Goal: Task Accomplishment & Management: Complete application form

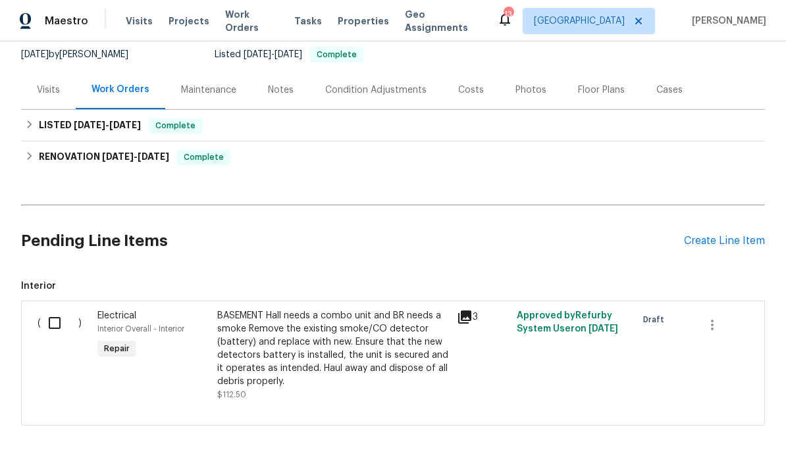
scroll to position [124, 0]
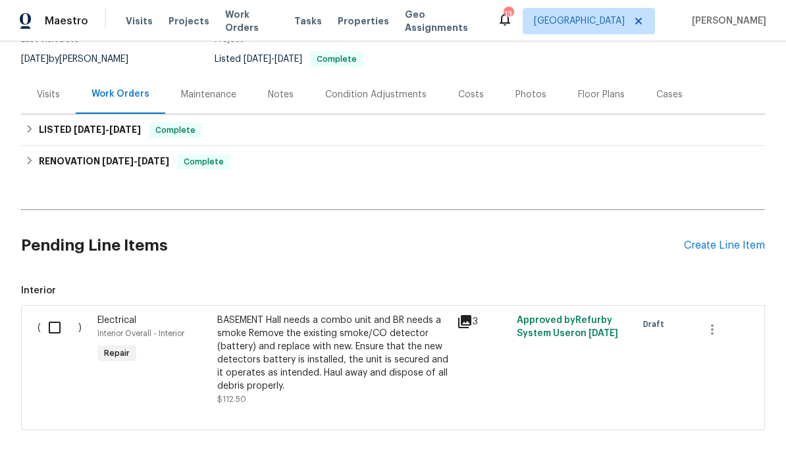
click at [733, 240] on div "Create Line Item" at bounding box center [724, 246] width 81 height 13
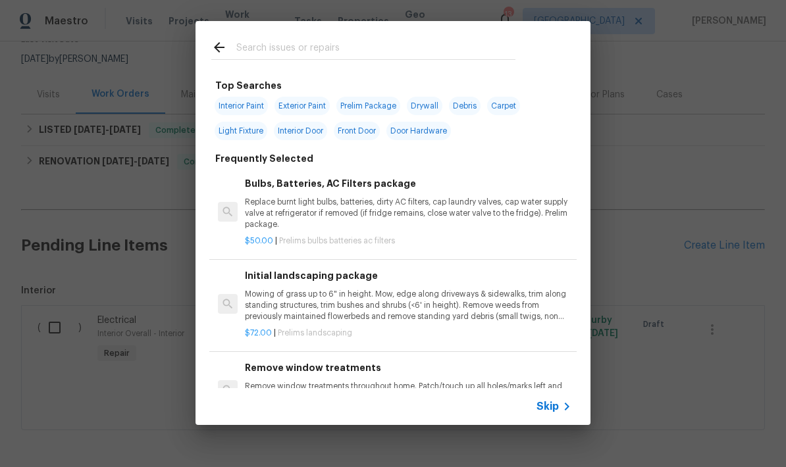
click at [234, 113] on span "Interior Paint" at bounding box center [241, 106] width 53 height 18
type input "Interior Paint"
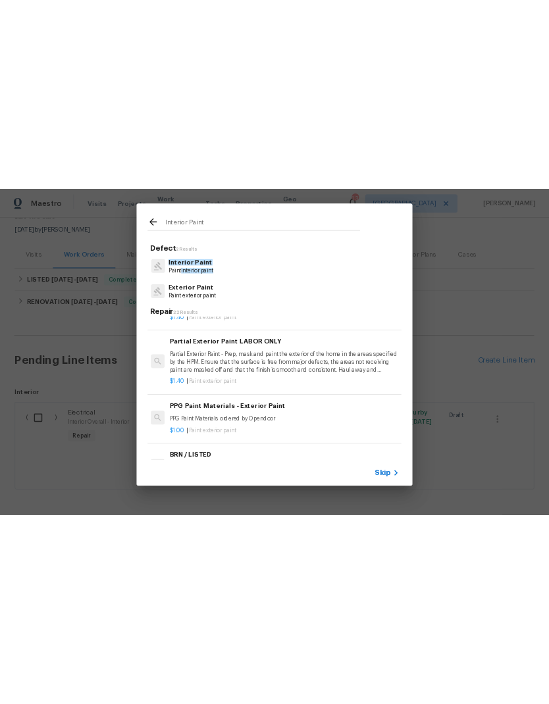
scroll to position [629, 2]
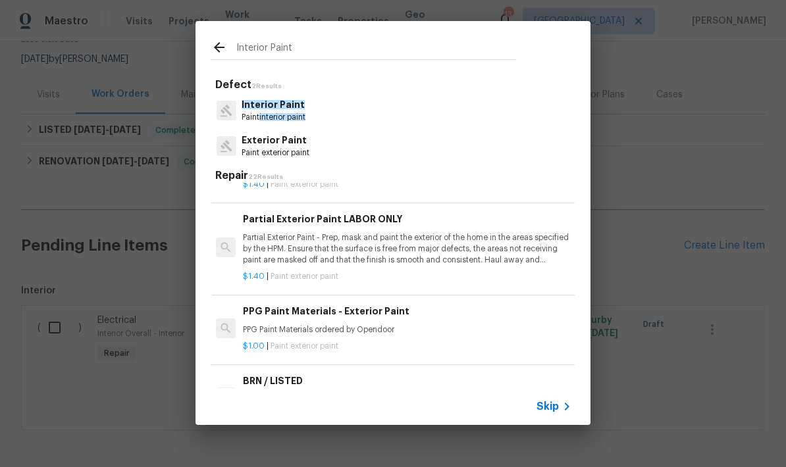
click at [214, 47] on icon at bounding box center [219, 47] width 11 height 11
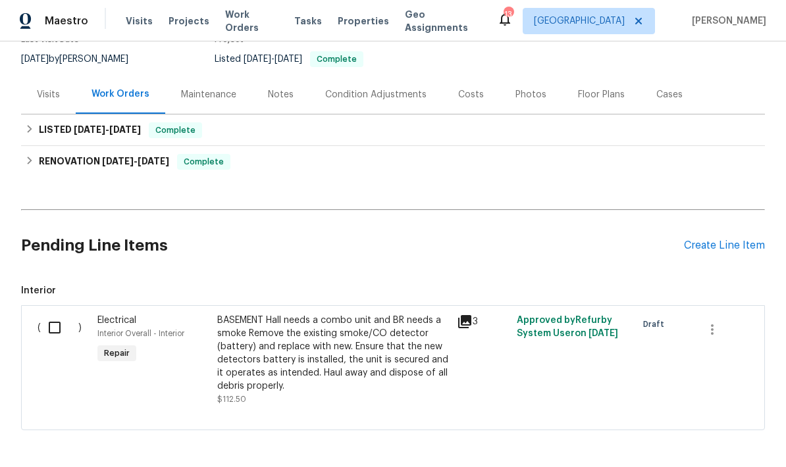
click at [733, 240] on div "Create Line Item" at bounding box center [724, 246] width 81 height 13
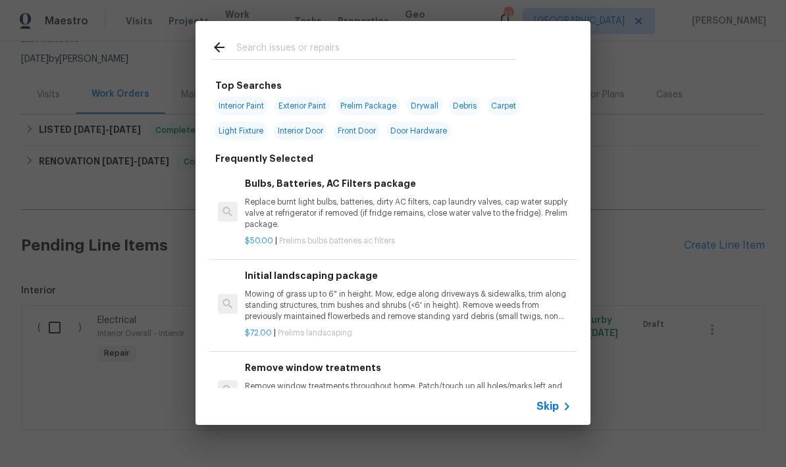
click at [252, 56] on input "text" at bounding box center [375, 50] width 279 height 20
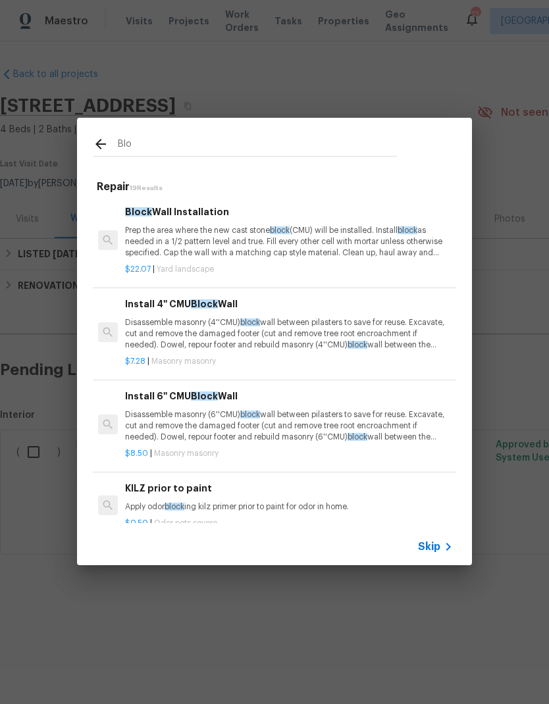
scroll to position [0, 1]
type input "B"
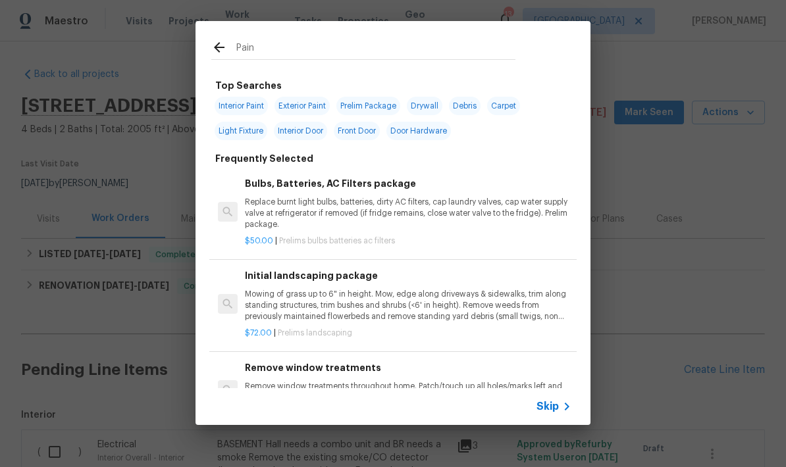
type input "Paint"
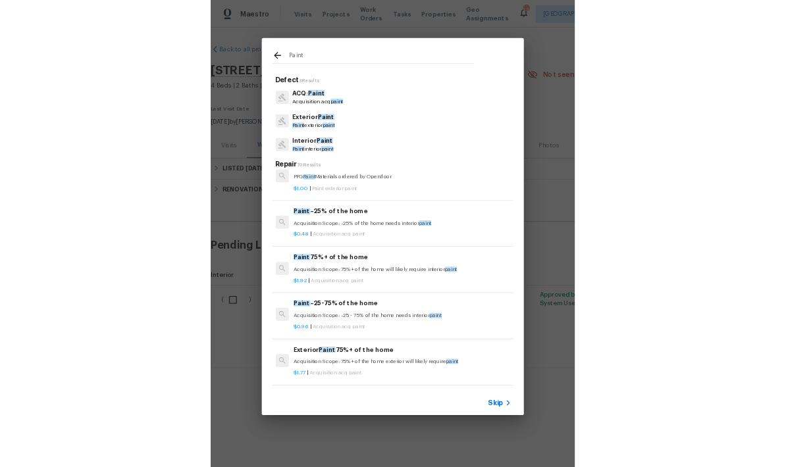
scroll to position [277, 1]
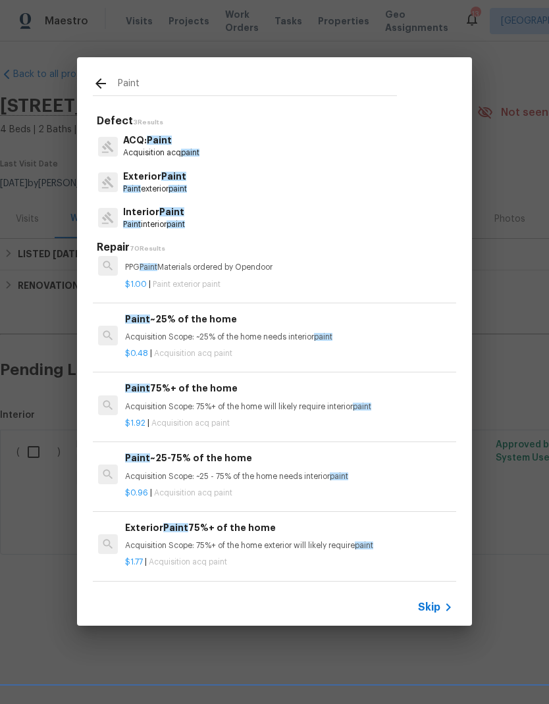
click at [199, 325] on div "Paint ~25% of the home Acquisition Scope: ~25% of the home needs interior paint" at bounding box center [288, 328] width 327 height 32
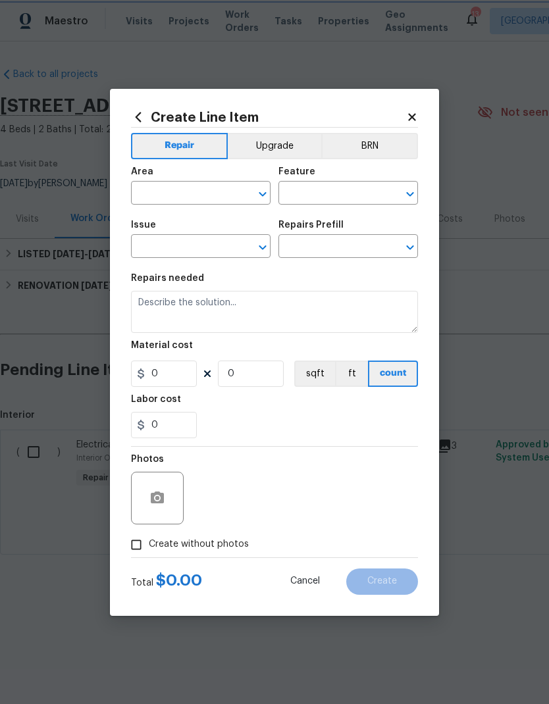
type input "Acquisition"
type input "ACQ: Paint"
type textarea "Acquisition Scope: ~25% of the home needs interior paint"
type input "1"
type input "Paint ~25% of the home $0.48"
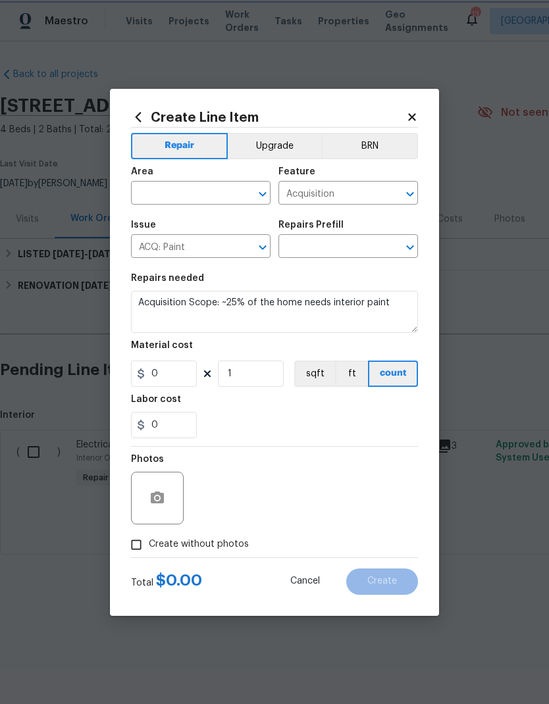
type input "0.48"
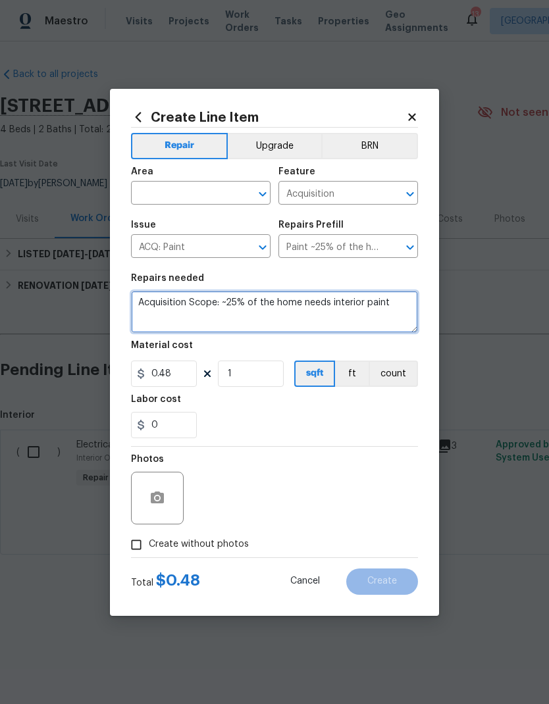
click at [379, 294] on textarea "Acquisition Scope: ~25% of the home needs interior paint" at bounding box center [274, 312] width 287 height 42
click at [409, 111] on icon at bounding box center [412, 117] width 12 height 12
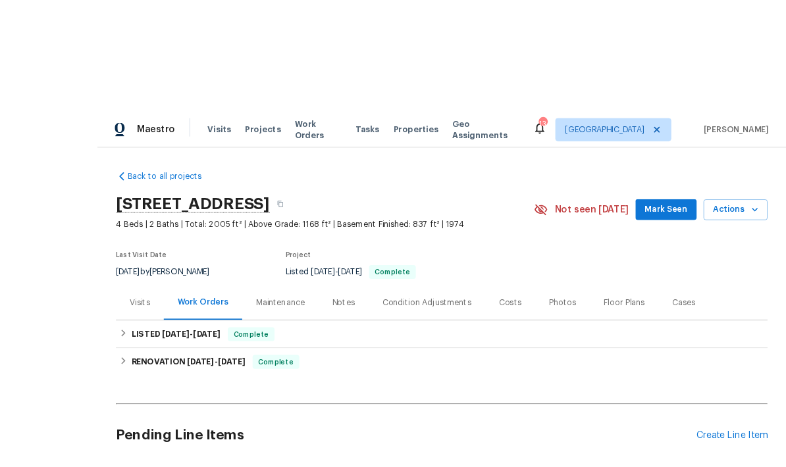
scroll to position [5, 0]
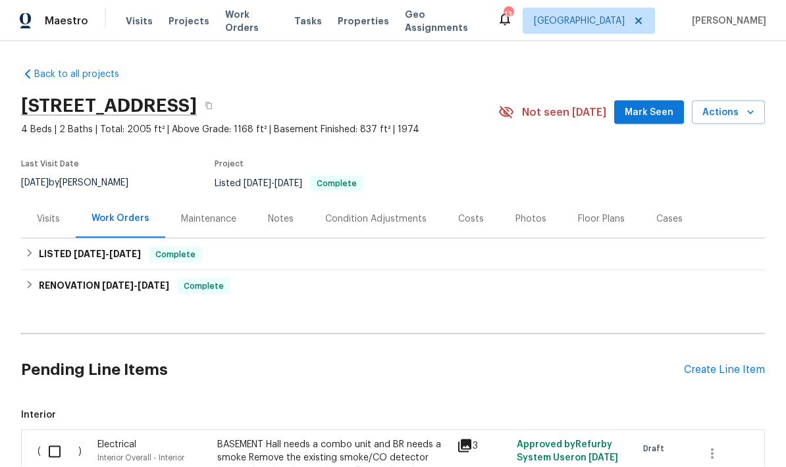
click at [702, 366] on div "Create Line Item" at bounding box center [724, 370] width 81 height 13
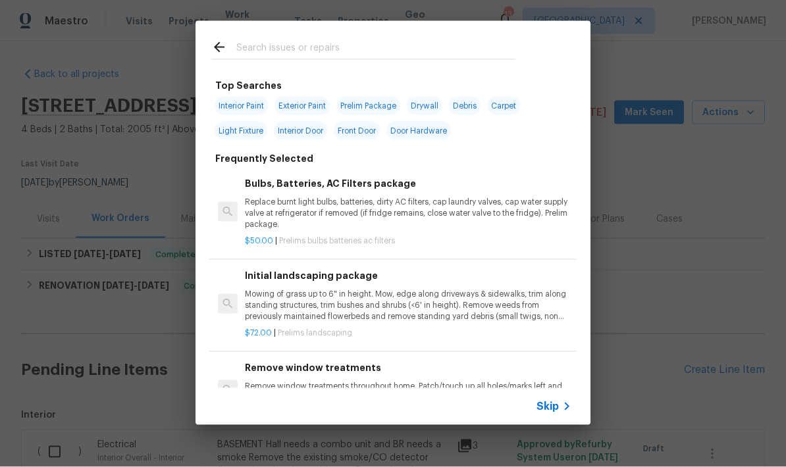
scroll to position [6, 0]
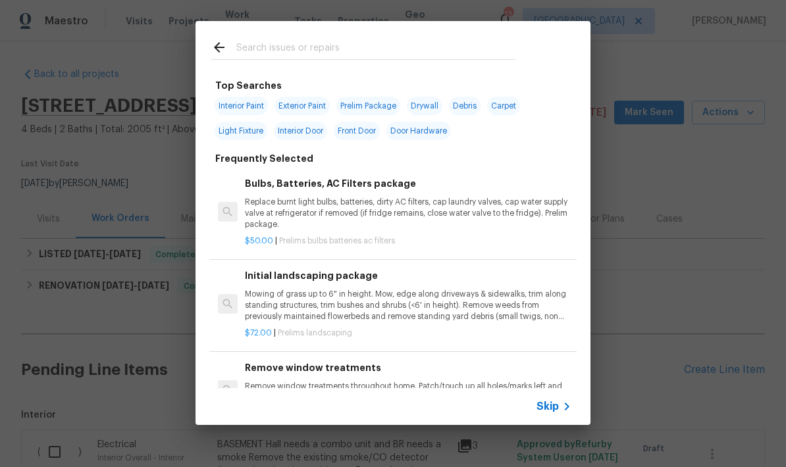
click at [238, 109] on span "Interior Paint" at bounding box center [241, 106] width 53 height 18
type input "Interior Paint"
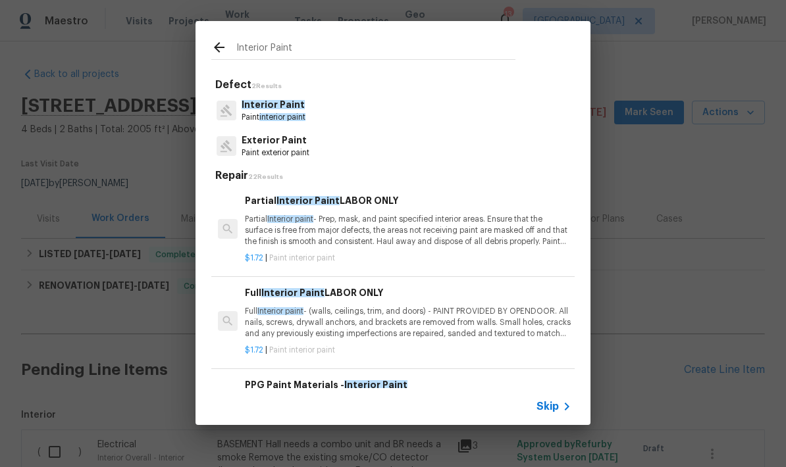
click at [350, 222] on p "Partial Interior paint - Prep, mask, and paint specified interior areas. Ensure…" at bounding box center [408, 231] width 327 height 34
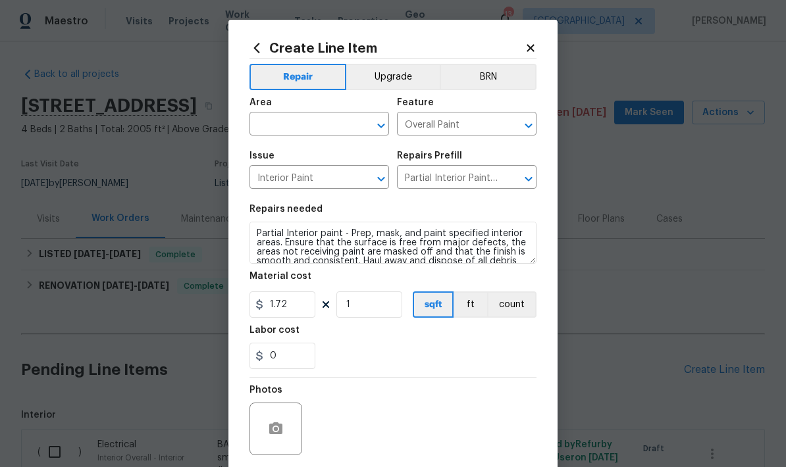
click at [278, 128] on input "text" at bounding box center [301, 125] width 103 height 20
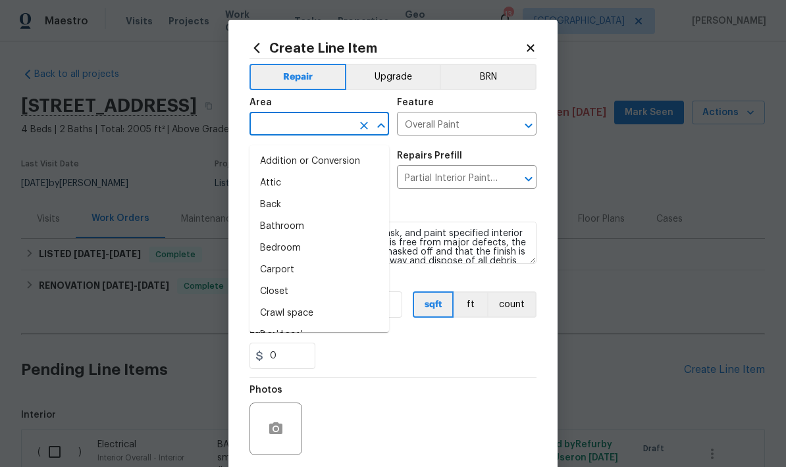
scroll to position [5, 0]
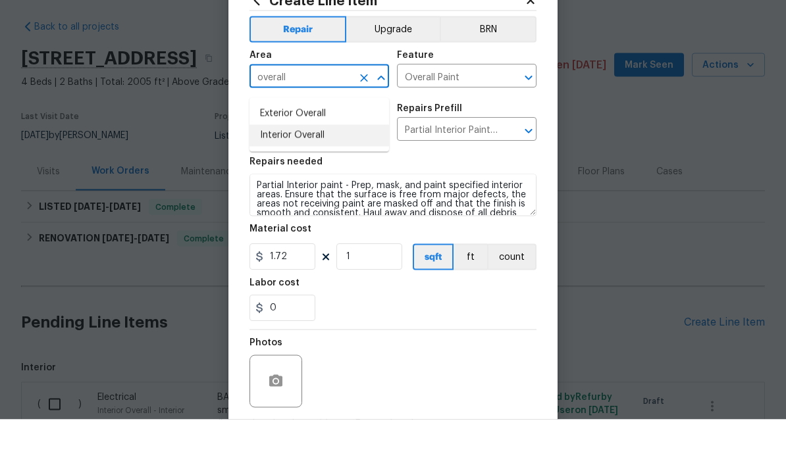
click at [276, 172] on li "Interior Overall" at bounding box center [320, 183] width 140 height 22
type input "Interior Overall"
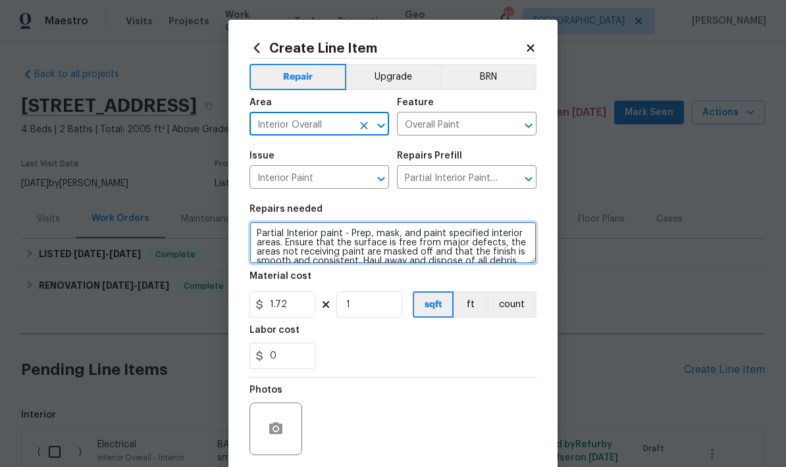
click at [251, 236] on textarea "Partial Interior paint - Prep, mask, and paint specified interior areas. Ensure…" at bounding box center [393, 243] width 287 height 42
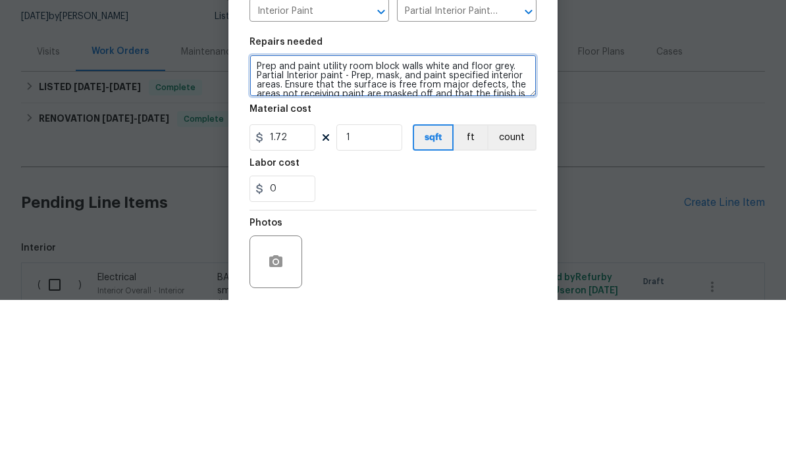
type textarea "Prep and paint utility room block walls white and floor grey. Partial Interior …"
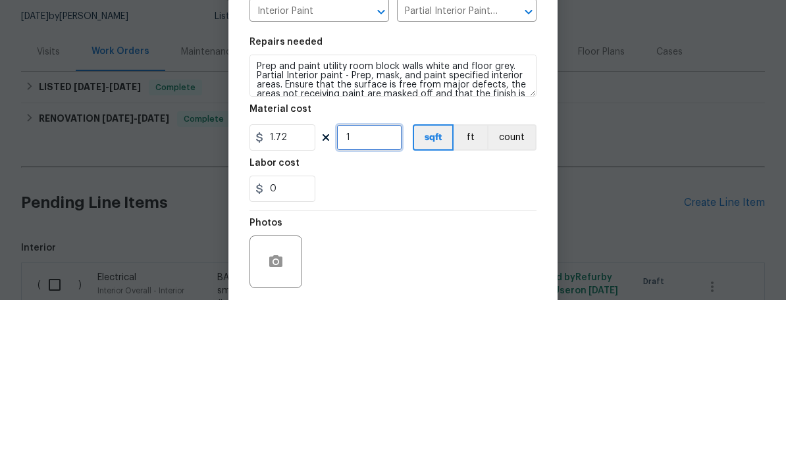
click at [355, 292] on input "1" at bounding box center [369, 305] width 66 height 26
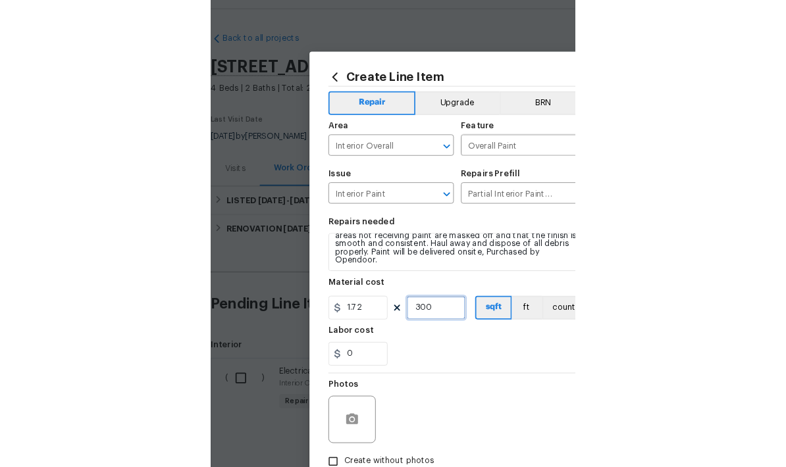
scroll to position [37, 0]
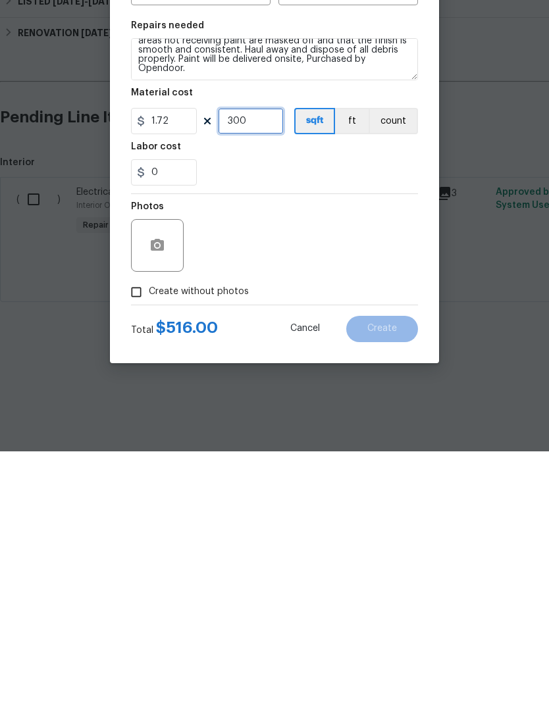
type input "300"
click at [157, 467] on circle "button" at bounding box center [157, 498] width 4 height 4
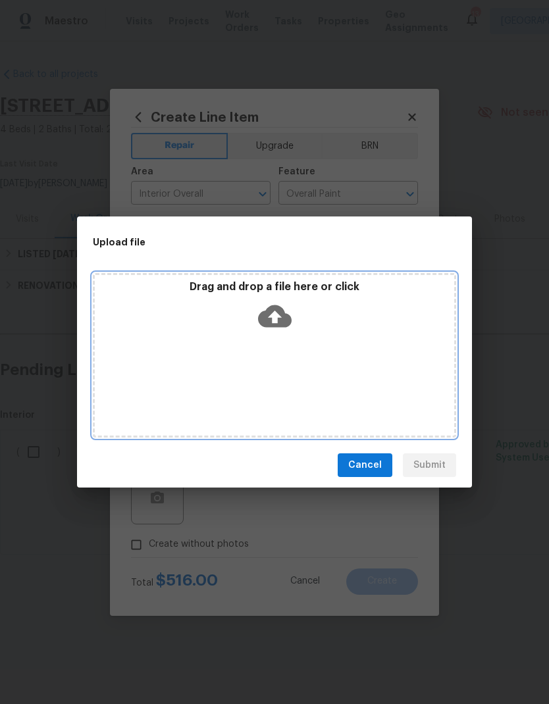
click at [316, 337] on div "Drag and drop a file here or click" at bounding box center [274, 355] width 363 height 165
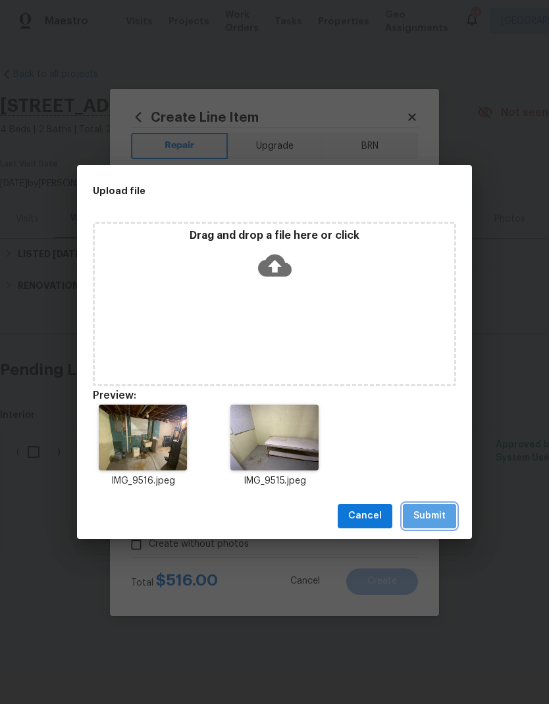
click at [421, 467] on span "Submit" at bounding box center [429, 516] width 32 height 16
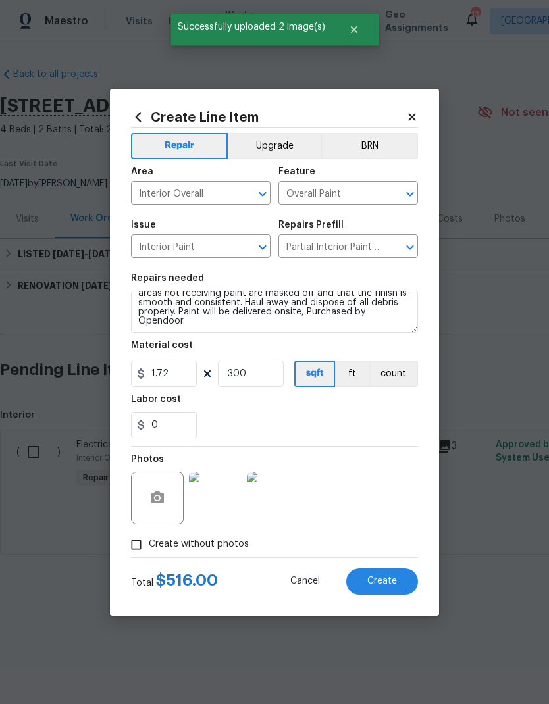
click at [371, 467] on span "Create" at bounding box center [382, 582] width 30 height 10
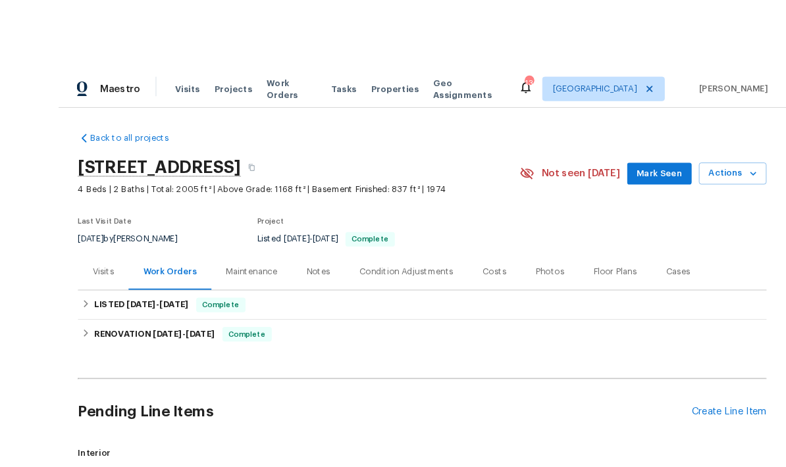
scroll to position [9, 0]
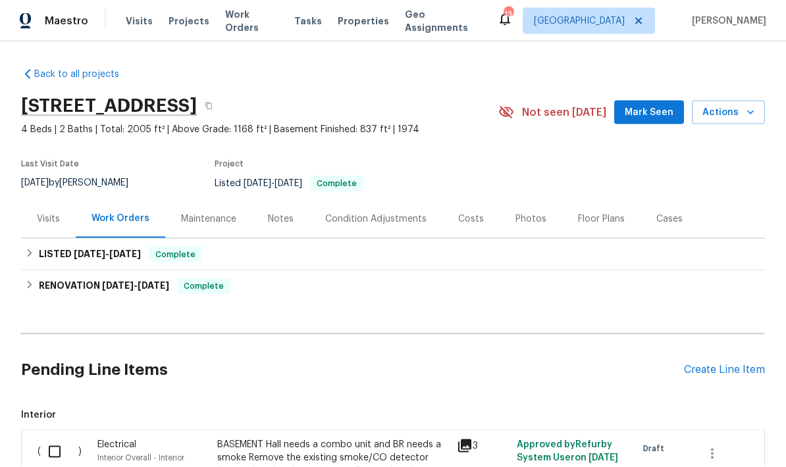
click at [701, 364] on div "Create Line Item" at bounding box center [724, 370] width 81 height 13
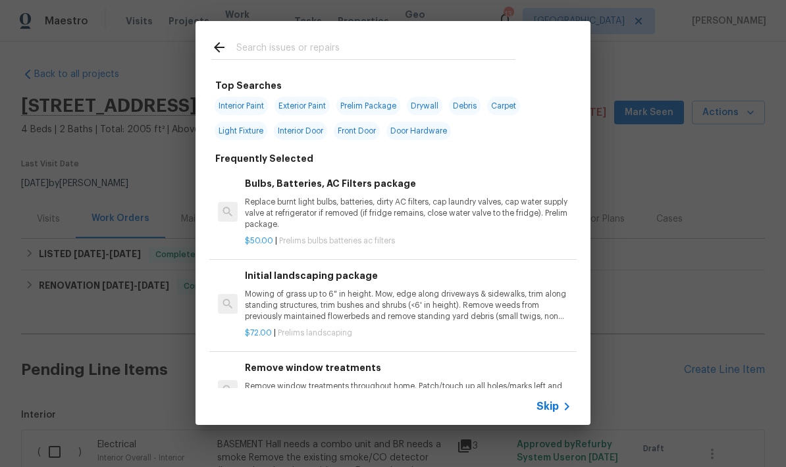
click at [252, 47] on input "text" at bounding box center [375, 50] width 279 height 20
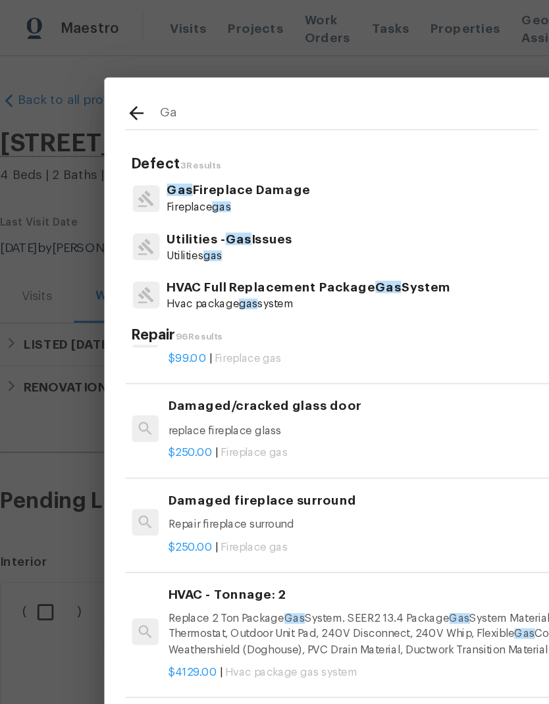
scroll to position [273, 2]
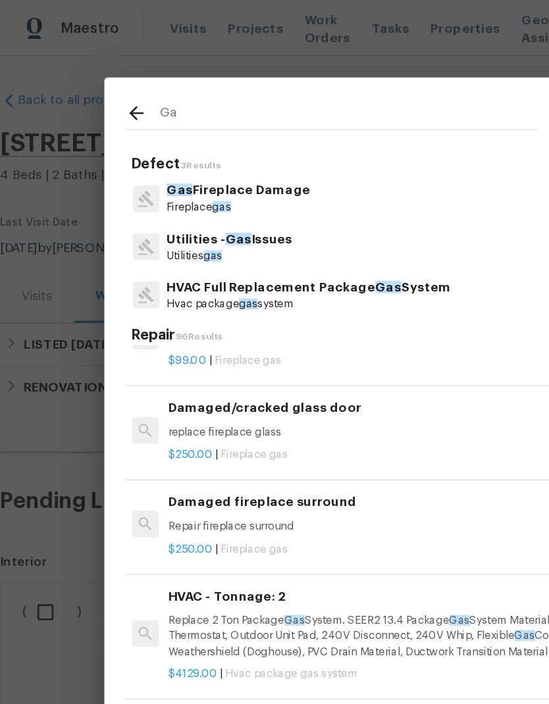
type input "G"
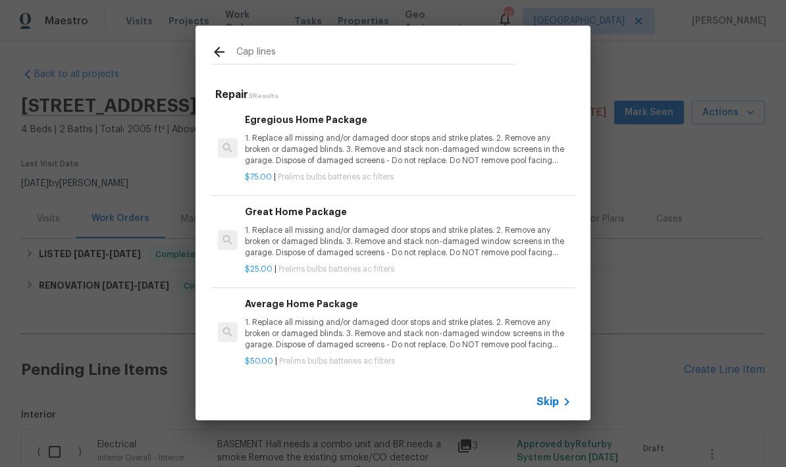
type input "Cap lines"
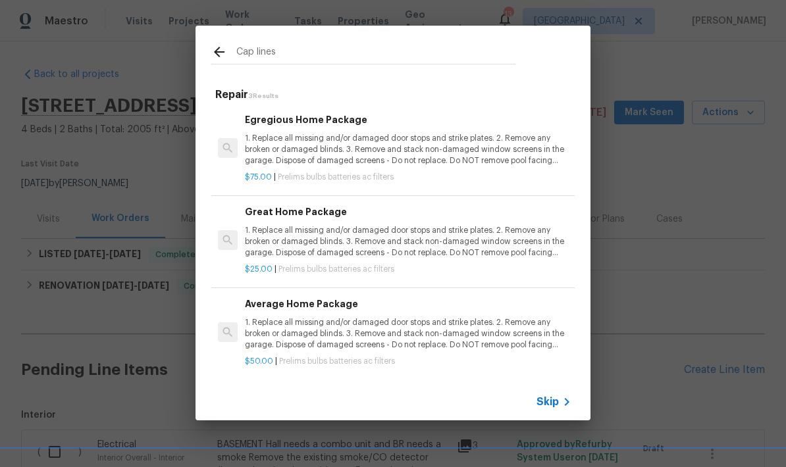
click at [216, 45] on icon at bounding box center [219, 52] width 16 height 16
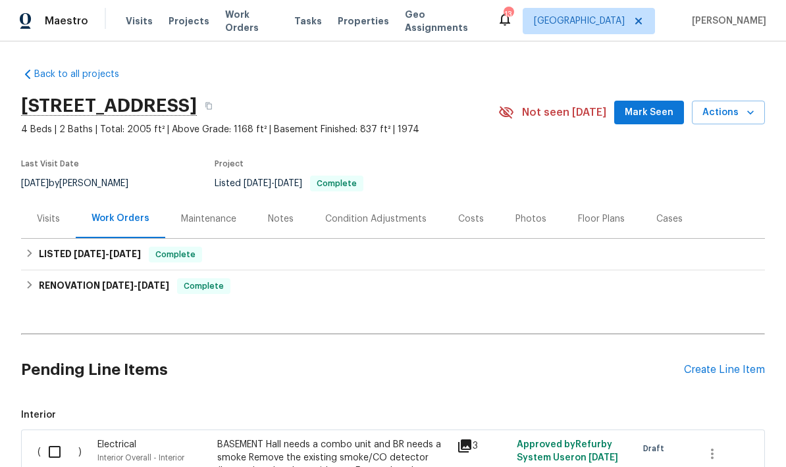
click at [694, 376] on div "Create Line Item" at bounding box center [724, 370] width 81 height 13
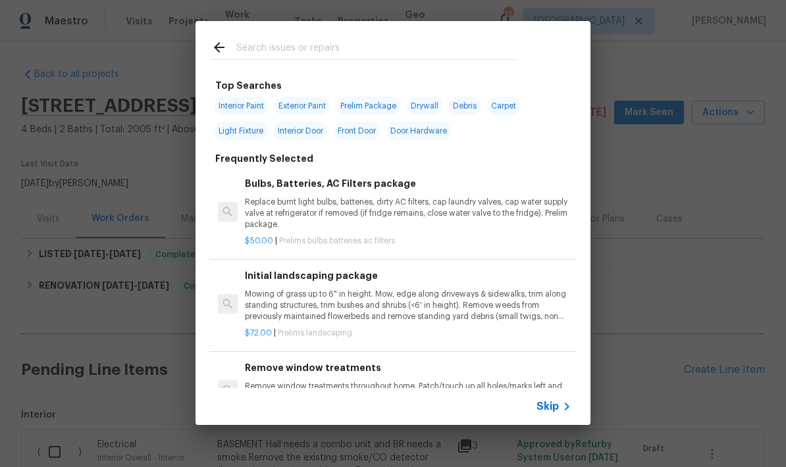
click at [240, 55] on input "text" at bounding box center [375, 50] width 279 height 20
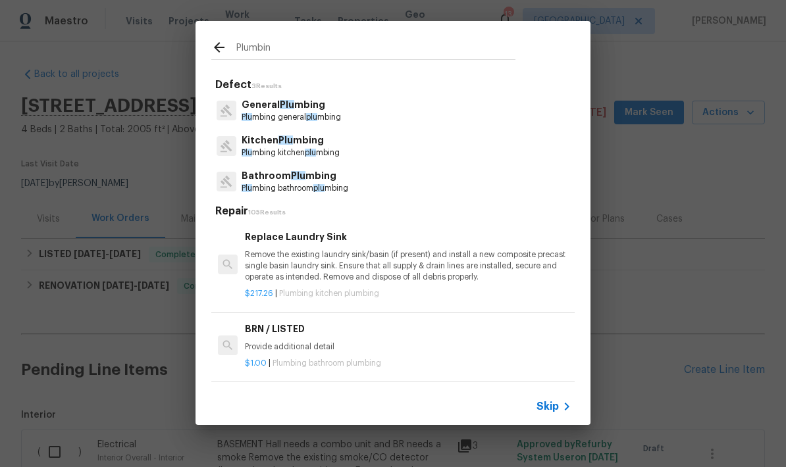
type input "Plumbing"
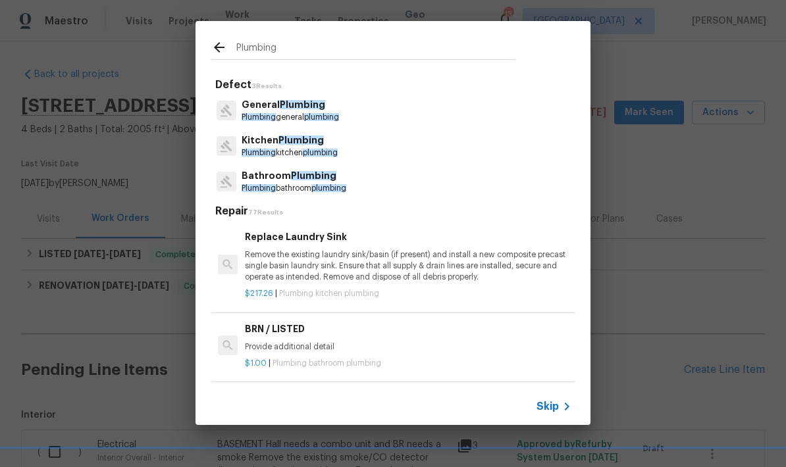
click at [255, 109] on p "General Plumbing" at bounding box center [290, 105] width 97 height 14
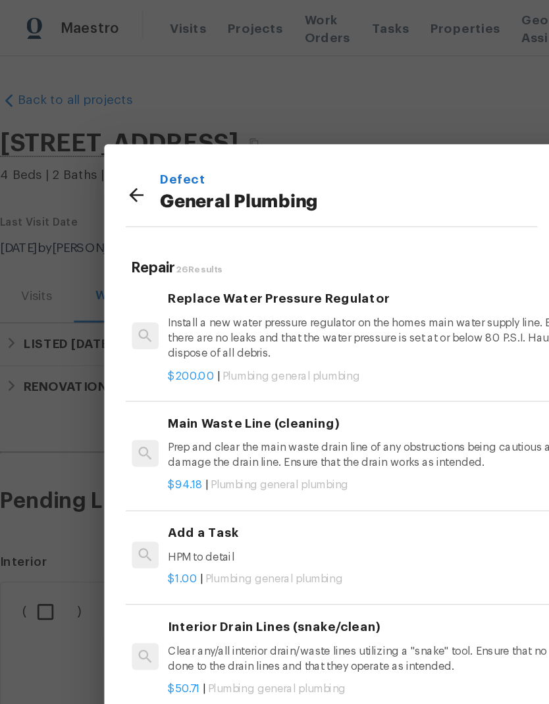
scroll to position [1323, 2]
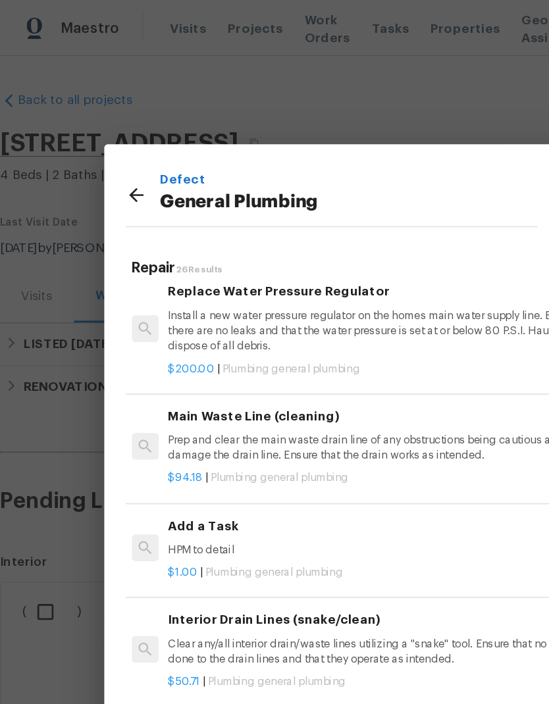
click at [135, 412] on div "$1.00 | Plumbing general plumbing" at bounding box center [287, 420] width 327 height 16
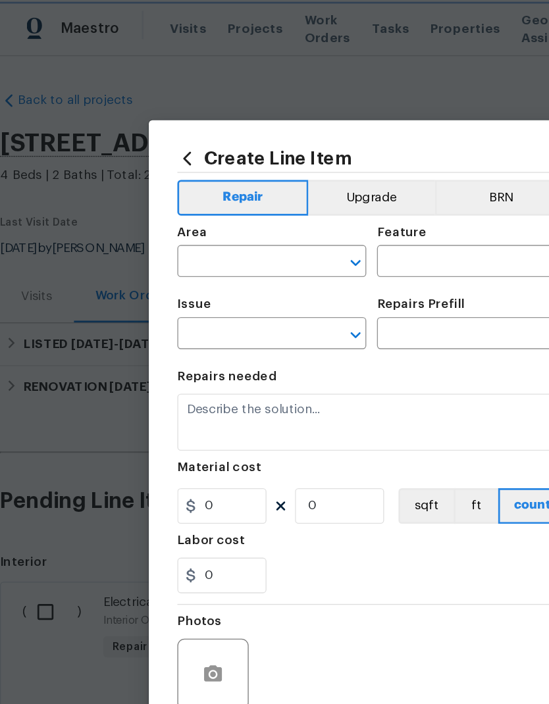
type input "Plumbing"
type input "General Plumbing"
type input "Add a Task $1.00"
type textarea "HPM to detail"
type input "1"
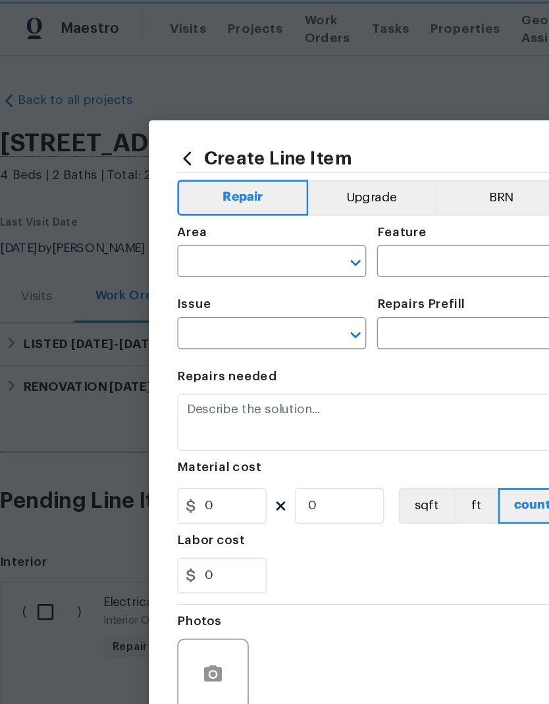
type input "1"
click at [146, 186] on input "text" at bounding box center [182, 194] width 103 height 20
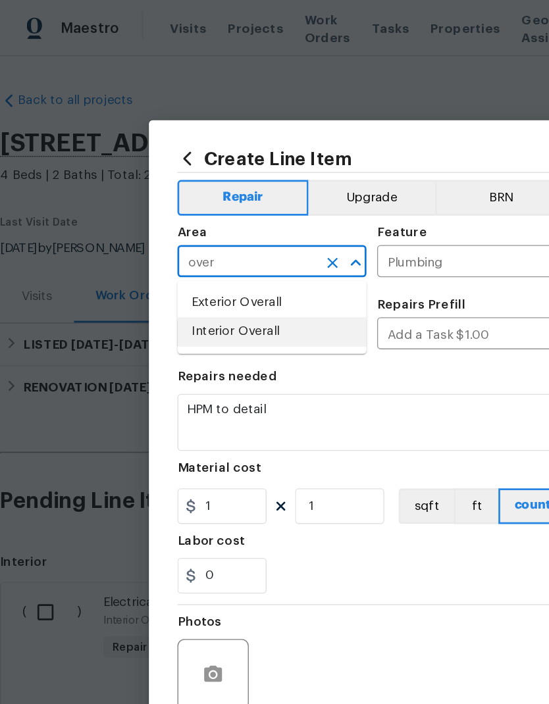
click at [155, 244] on li "Interior Overall" at bounding box center [201, 245] width 140 height 22
type input "Interior Overall"
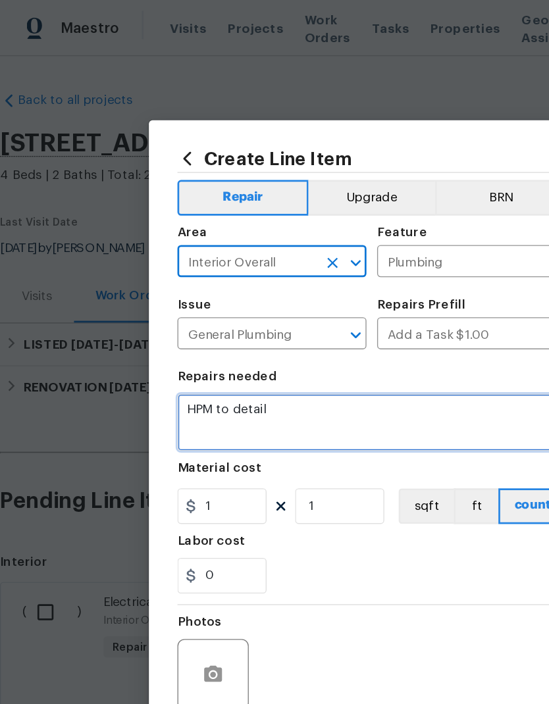
click at [203, 304] on textarea "HPM to detail" at bounding box center [274, 312] width 287 height 42
type textarea "H"
click at [167, 305] on textarea "Remove washer hoses" at bounding box center [274, 312] width 287 height 42
click at [249, 307] on textarea "Remove washer hoses" at bounding box center [274, 312] width 287 height 42
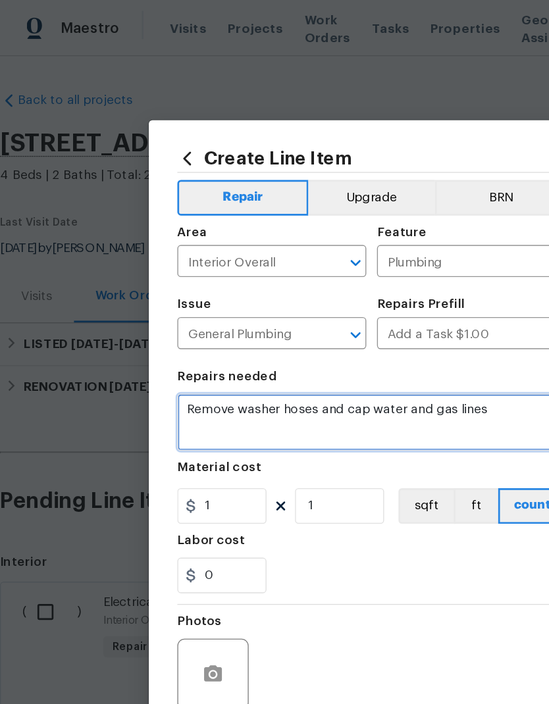
type textarea "Remove washer hoses and cap water and gas lines"
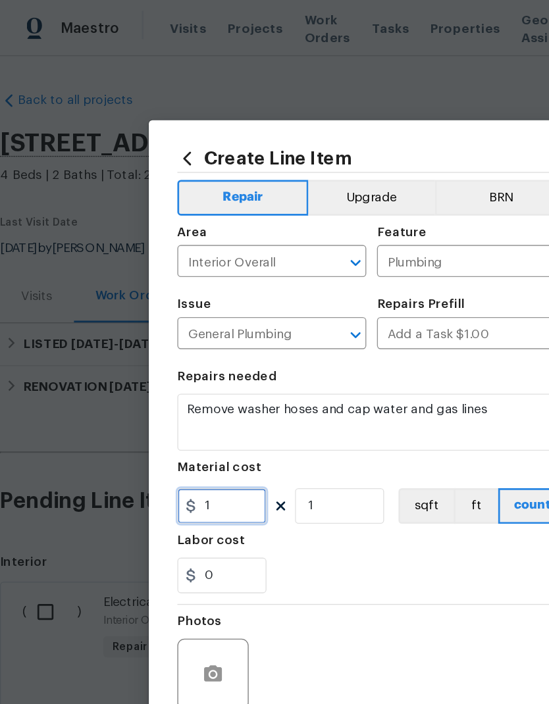
click at [158, 379] on input "1" at bounding box center [164, 374] width 66 height 26
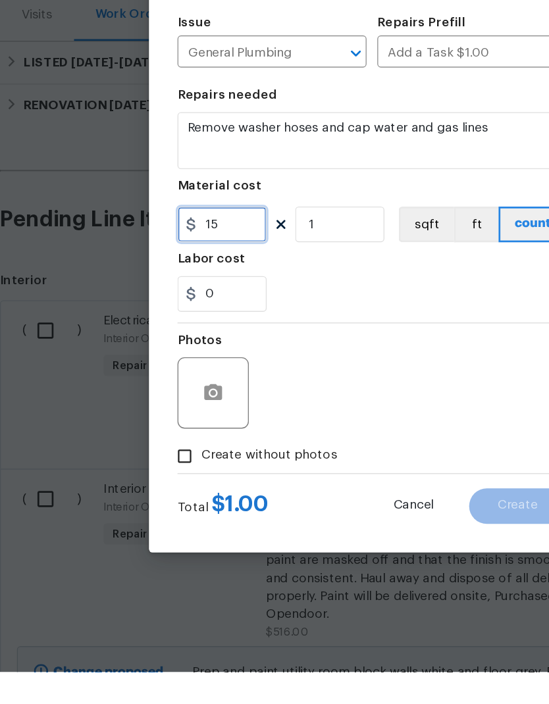
type input "15"
click at [165, 412] on input "0" at bounding box center [164, 425] width 66 height 26
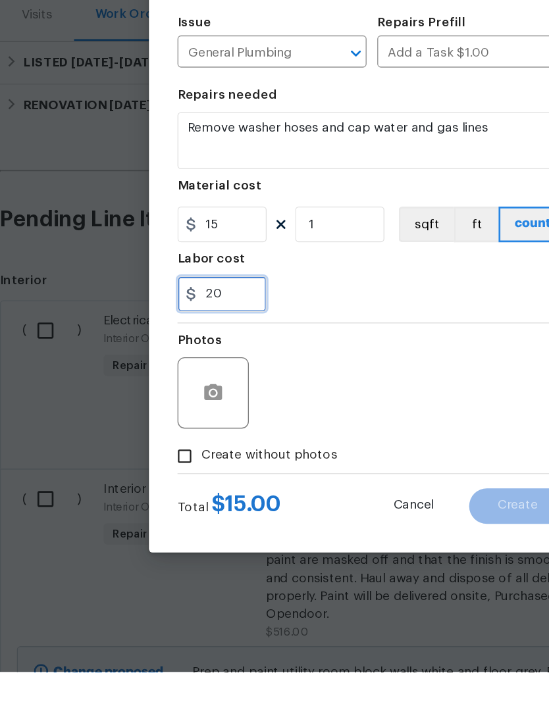
type input "20"
click at [221, 412] on div "20" at bounding box center [274, 425] width 287 height 26
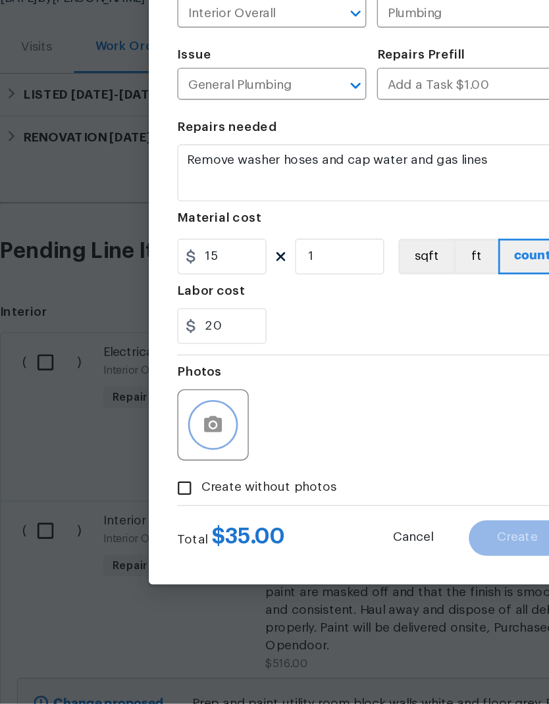
click at [153, 467] on icon "button" at bounding box center [157, 498] width 13 height 12
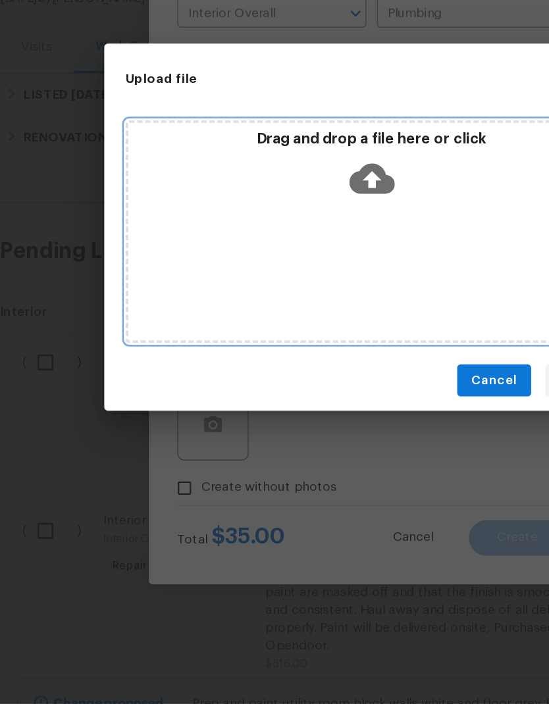
click at [205, 273] on div "Drag and drop a file here or click" at bounding box center [274, 355] width 363 height 165
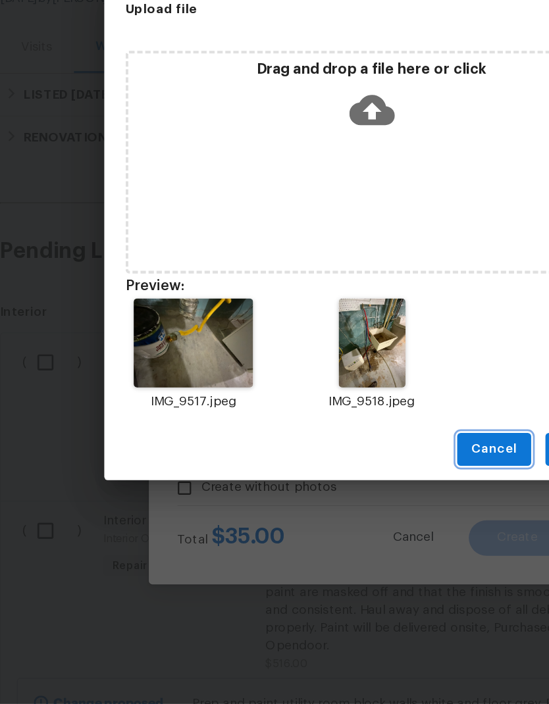
click at [367, 467] on span "Cancel" at bounding box center [365, 516] width 34 height 16
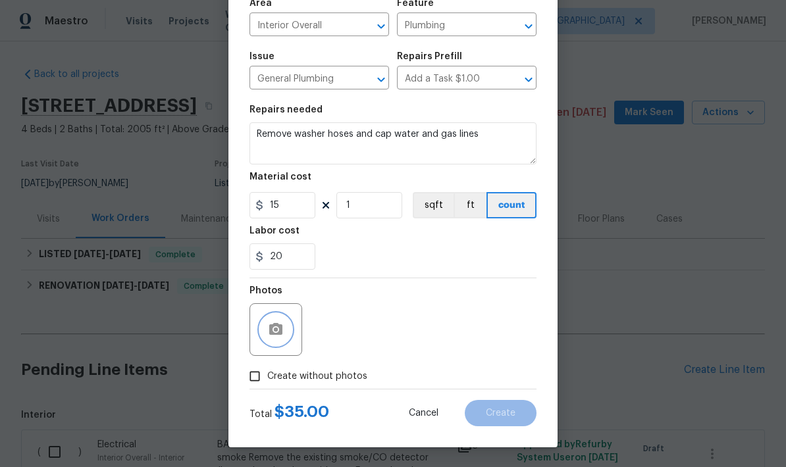
scroll to position [0, 0]
